Goal: Navigation & Orientation: Go to known website

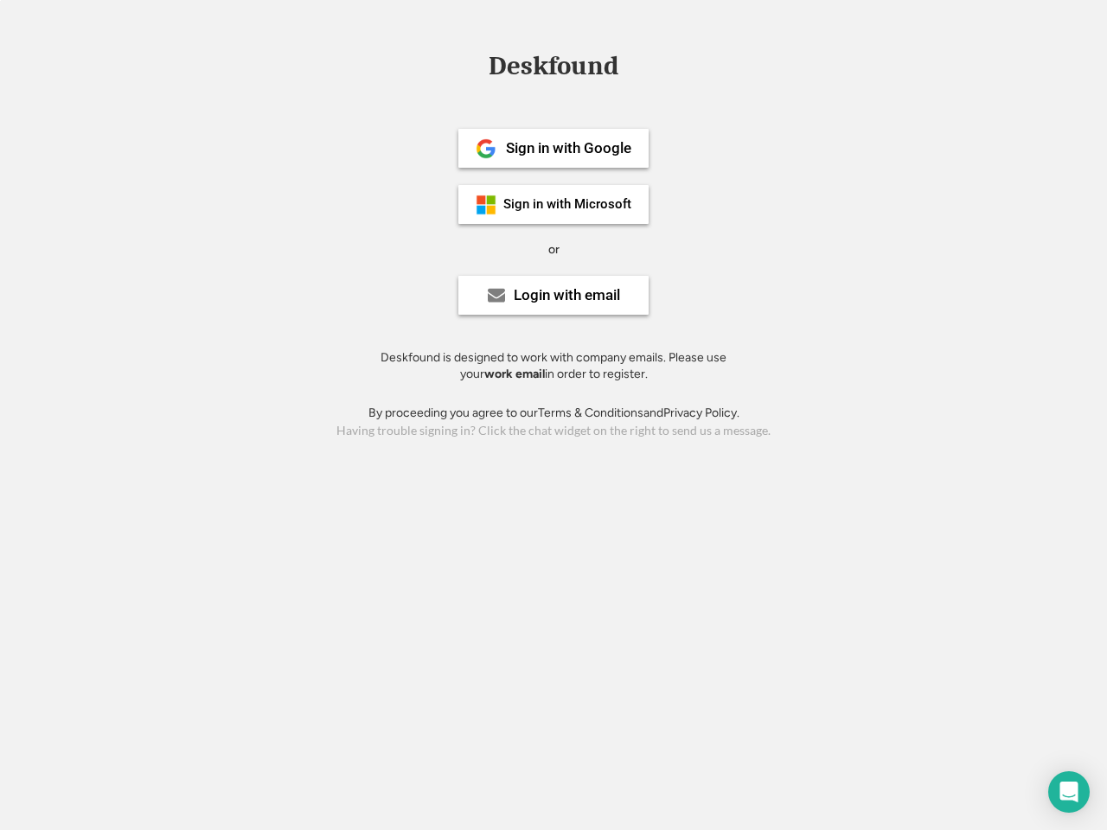
click at [554, 247] on div "or" at bounding box center [553, 249] width 11 height 17
click at [554, 69] on div "Deskfound" at bounding box center [553, 66] width 147 height 27
click at [473, 65] on div "Deskfound" at bounding box center [553, 69] width 1107 height 33
click at [554, 69] on div "Deskfound" at bounding box center [553, 66] width 147 height 27
click at [554, 249] on div "or" at bounding box center [553, 249] width 11 height 17
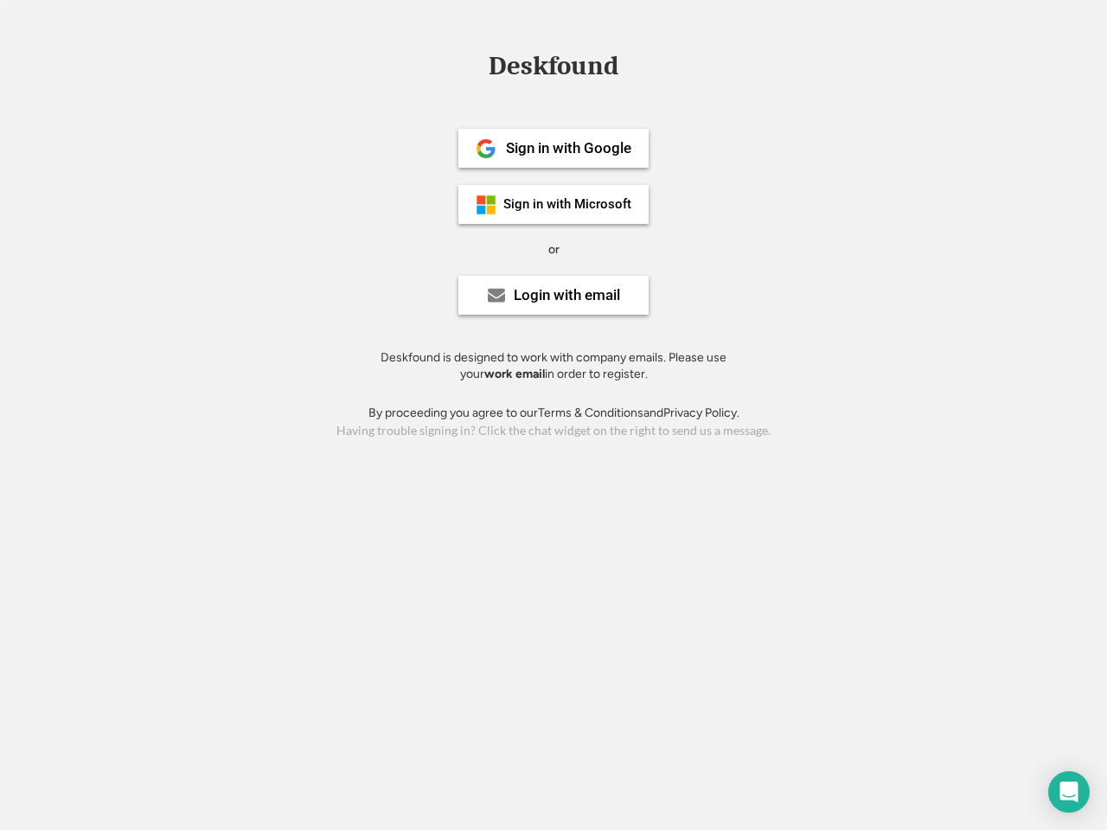
click at [554, 148] on div "Sign in with Google" at bounding box center [568, 148] width 125 height 15
click at [568, 148] on div "Sign in with Google" at bounding box center [568, 148] width 125 height 15
click at [486, 149] on img at bounding box center [486, 148] width 21 height 21
click at [554, 204] on div "Sign in with Microsoft" at bounding box center [567, 204] width 128 height 13
click at [568, 204] on div "Sign in with Microsoft" at bounding box center [567, 204] width 128 height 13
